Goal: Task Accomplishment & Management: Manage account settings

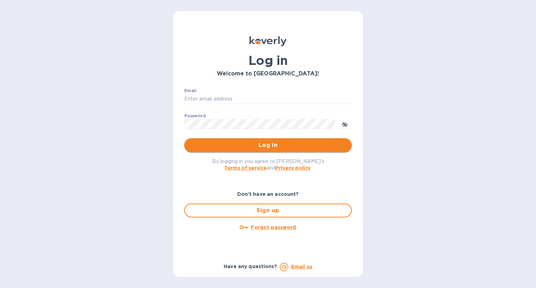
type input "[PERSON_NAME][EMAIL_ADDRESS][DOMAIN_NAME]"
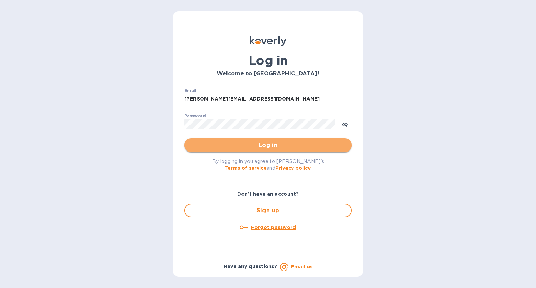
click at [267, 146] on span "Log in" at bounding box center [268, 145] width 156 height 8
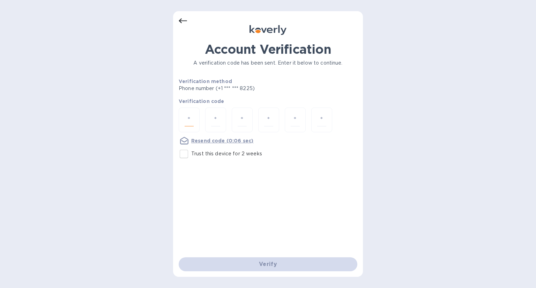
click at [190, 117] on input "number" at bounding box center [188, 119] width 9 height 13
type input "9"
type input "2"
type input "7"
type input "4"
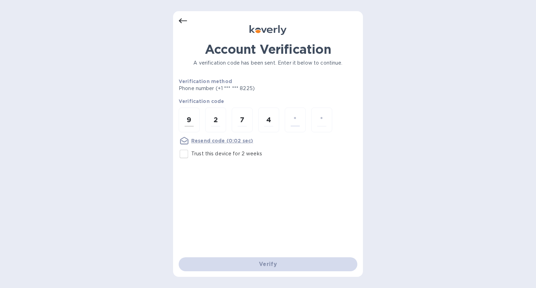
type input "9"
type input "4"
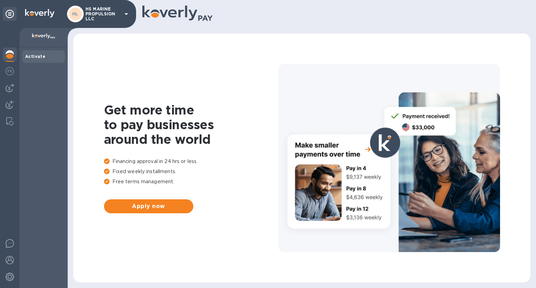
click at [37, 56] on b "Activate" at bounding box center [35, 56] width 20 height 5
click at [127, 13] on icon at bounding box center [125, 14] width 3 height 2
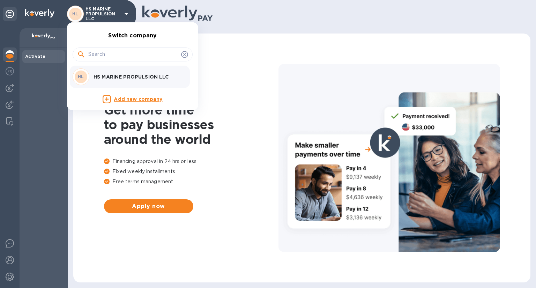
click at [61, 130] on div at bounding box center [268, 144] width 536 height 288
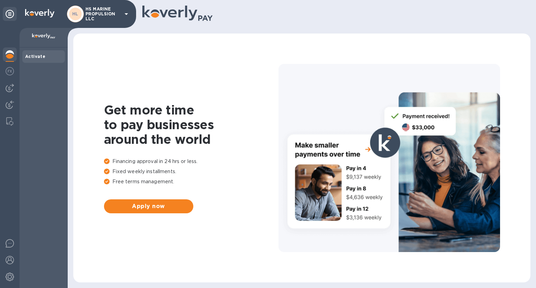
click at [424, 123] on div at bounding box center [388, 158] width 221 height 188
click at [380, 140] on div at bounding box center [388, 158] width 221 height 188
click at [150, 208] on span "Apply now" at bounding box center [148, 206] width 78 height 8
click at [12, 71] on img at bounding box center [10, 71] width 8 height 8
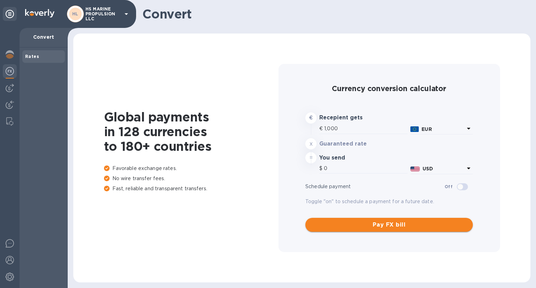
type input "1,161.38"
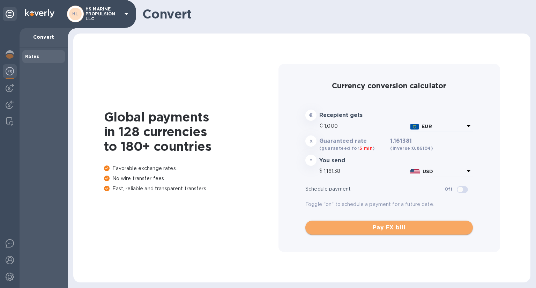
click at [380, 228] on span "Pay FX bill" at bounding box center [389, 227] width 156 height 8
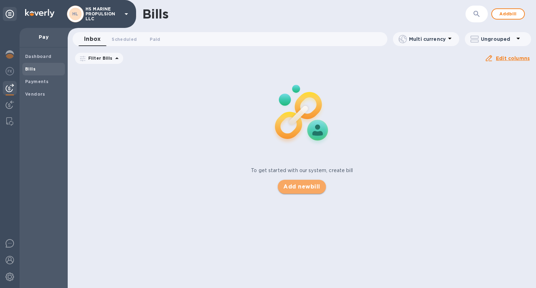
click at [308, 183] on span "Add new bill" at bounding box center [301, 186] width 37 height 8
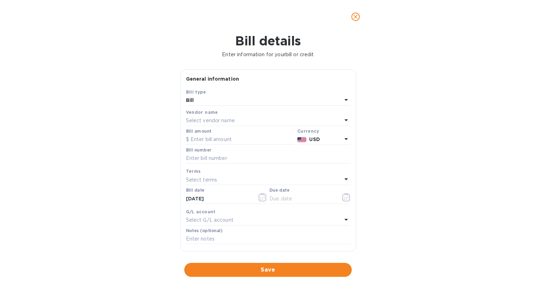
click at [215, 118] on p "Select vendor name" at bounding box center [210, 120] width 49 height 7
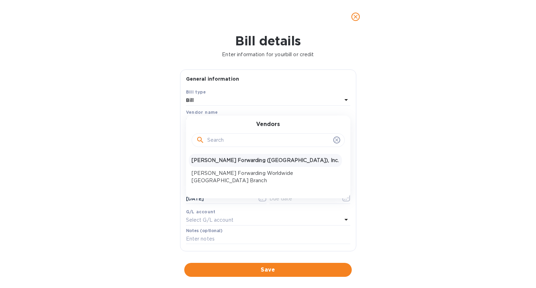
click at [216, 157] on p "[PERSON_NAME] Forwarding ([GEOGRAPHIC_DATA]), Inc." at bounding box center [264, 160] width 147 height 7
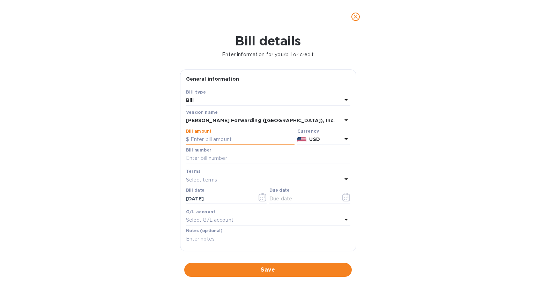
click at [222, 142] on input "text" at bounding box center [240, 139] width 108 height 10
type input "1,005.00"
click at [211, 160] on input "text" at bounding box center [268, 158] width 164 height 10
type input "T"
type input "BNA503411807"
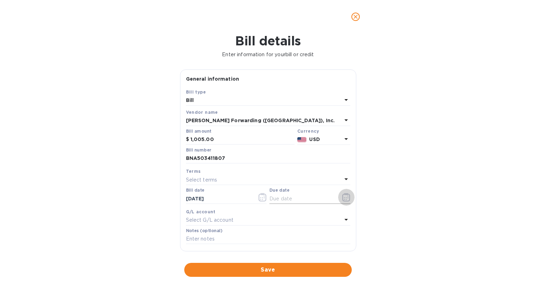
click at [344, 199] on icon "button" at bounding box center [346, 197] width 8 height 8
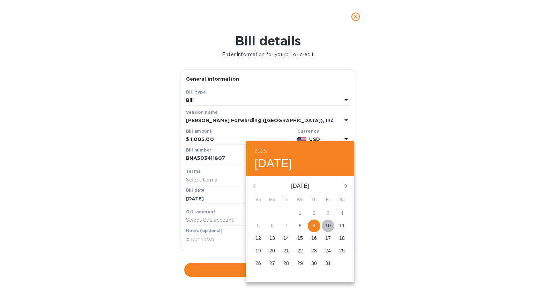
click at [329, 224] on p "10" at bounding box center [328, 225] width 6 height 7
type input "[DATE]"
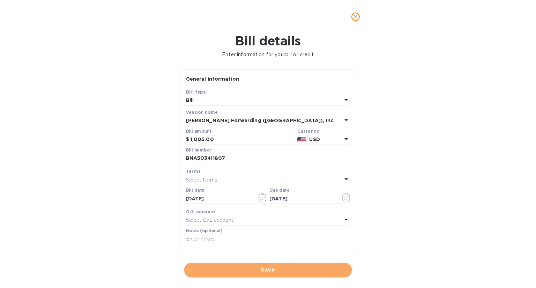
click at [273, 268] on span "Save" at bounding box center [268, 269] width 156 height 8
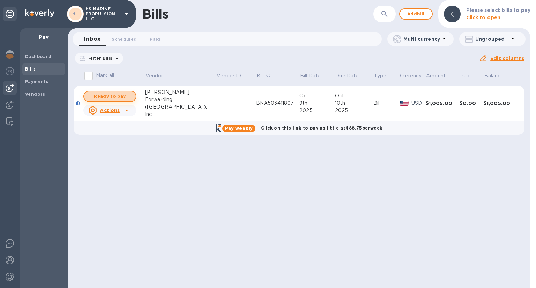
click at [117, 96] on span "Ready to pay" at bounding box center [110, 96] width 40 height 8
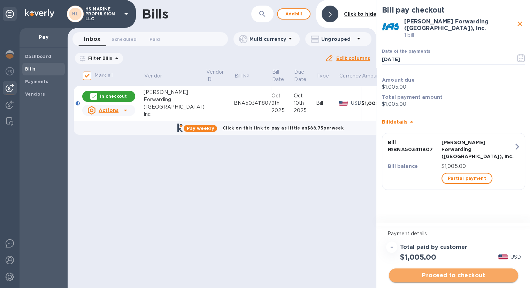
click at [459, 273] on span "Proceed to checkout" at bounding box center [454, 275] width 118 height 8
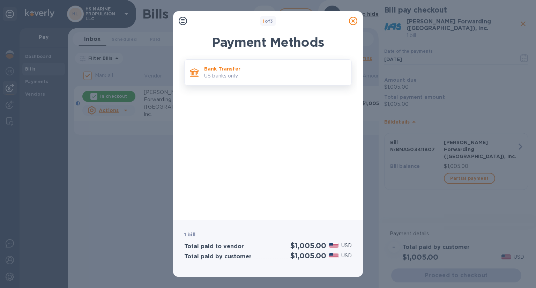
click at [219, 72] on p "US banks only." at bounding box center [275, 75] width 142 height 7
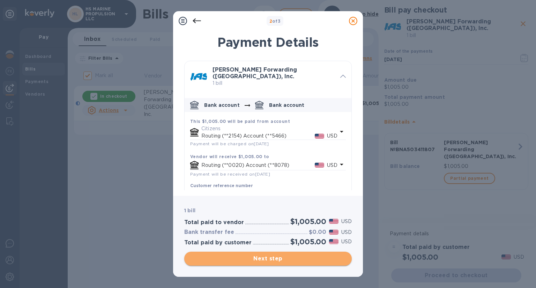
click at [283, 258] on span "Next step" at bounding box center [268, 258] width 156 height 8
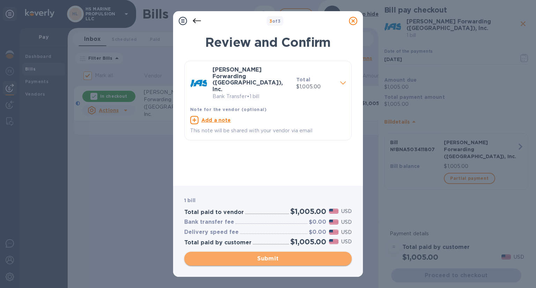
click at [283, 258] on span "Submit" at bounding box center [268, 258] width 156 height 8
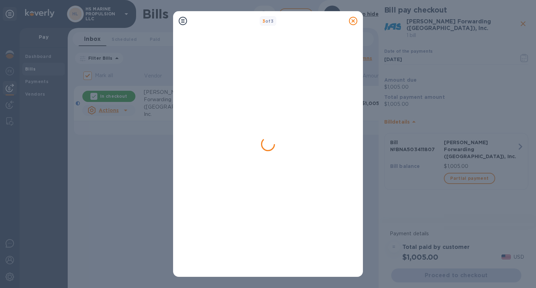
checkbox input "false"
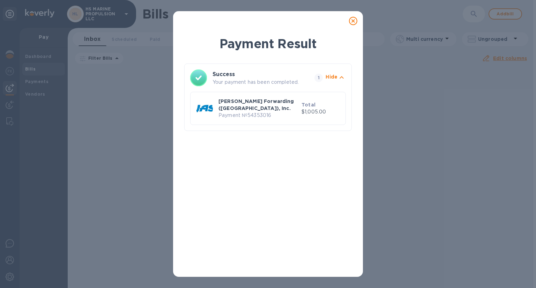
click at [351, 20] on icon at bounding box center [353, 21] width 8 height 8
